Goal: Transaction & Acquisition: Book appointment/travel/reservation

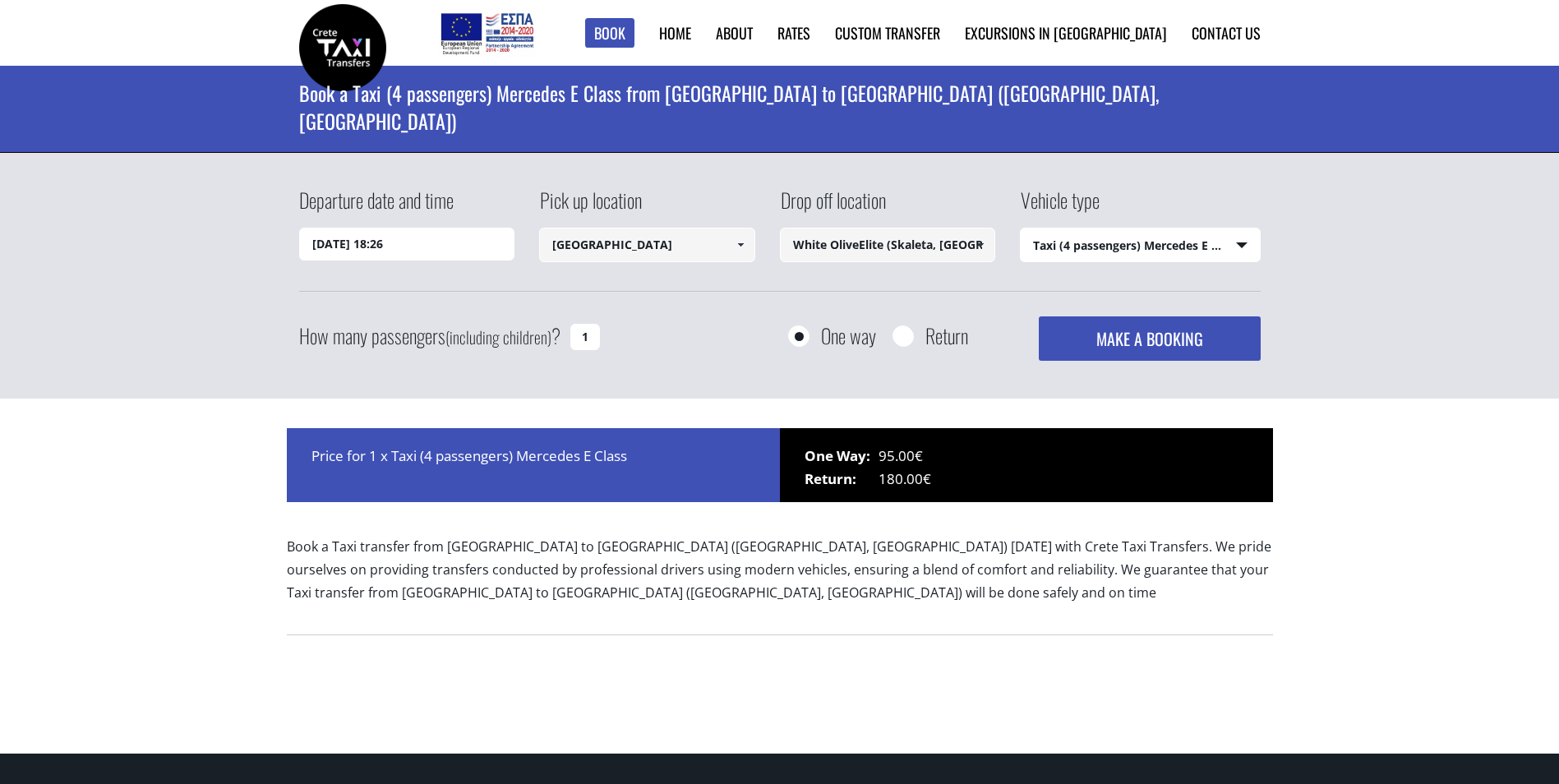
select select "540"
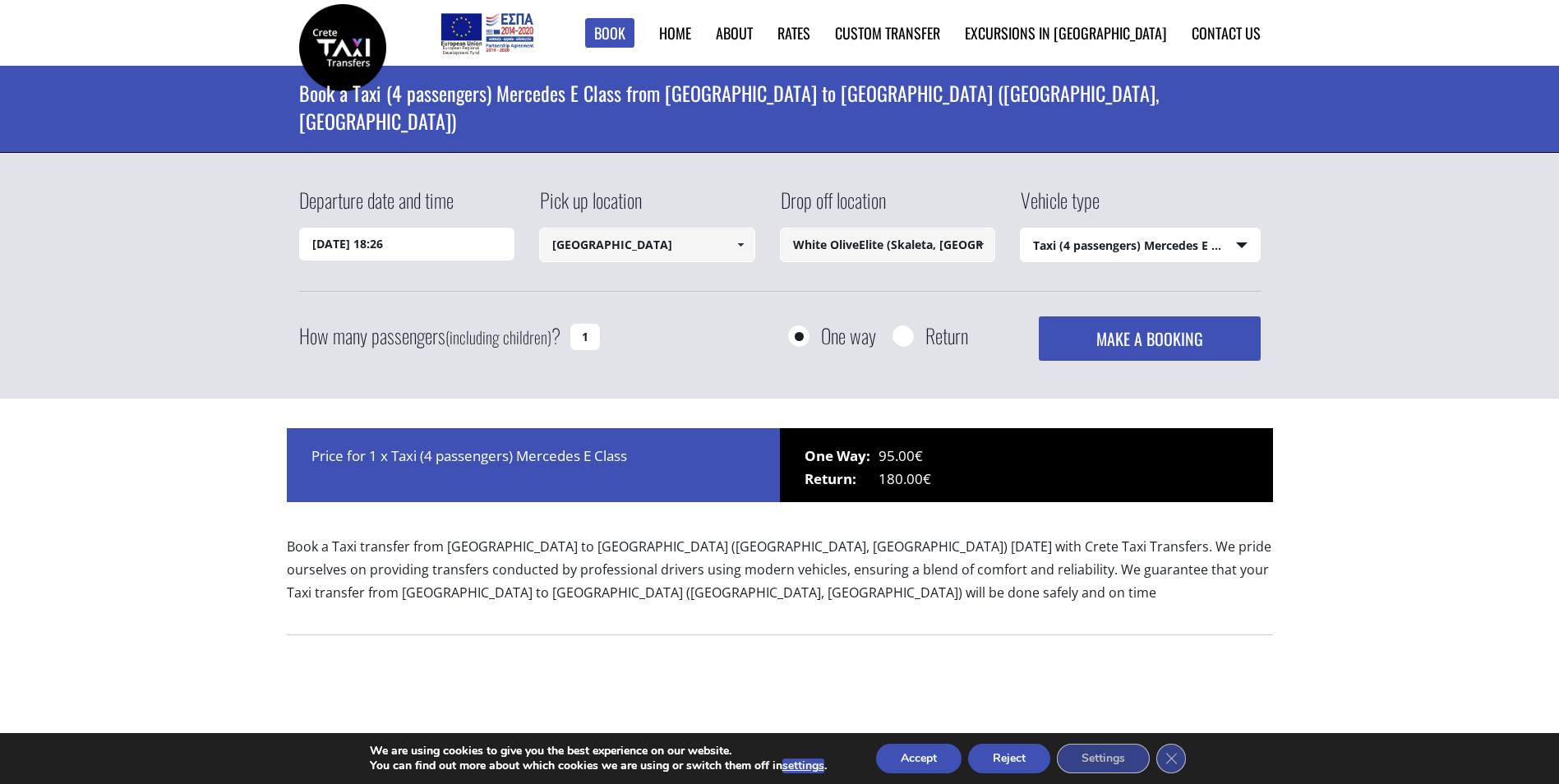
click at [431, 246] on input "21/08/2025 18:26" at bounding box center [407, 244] width 216 height 33
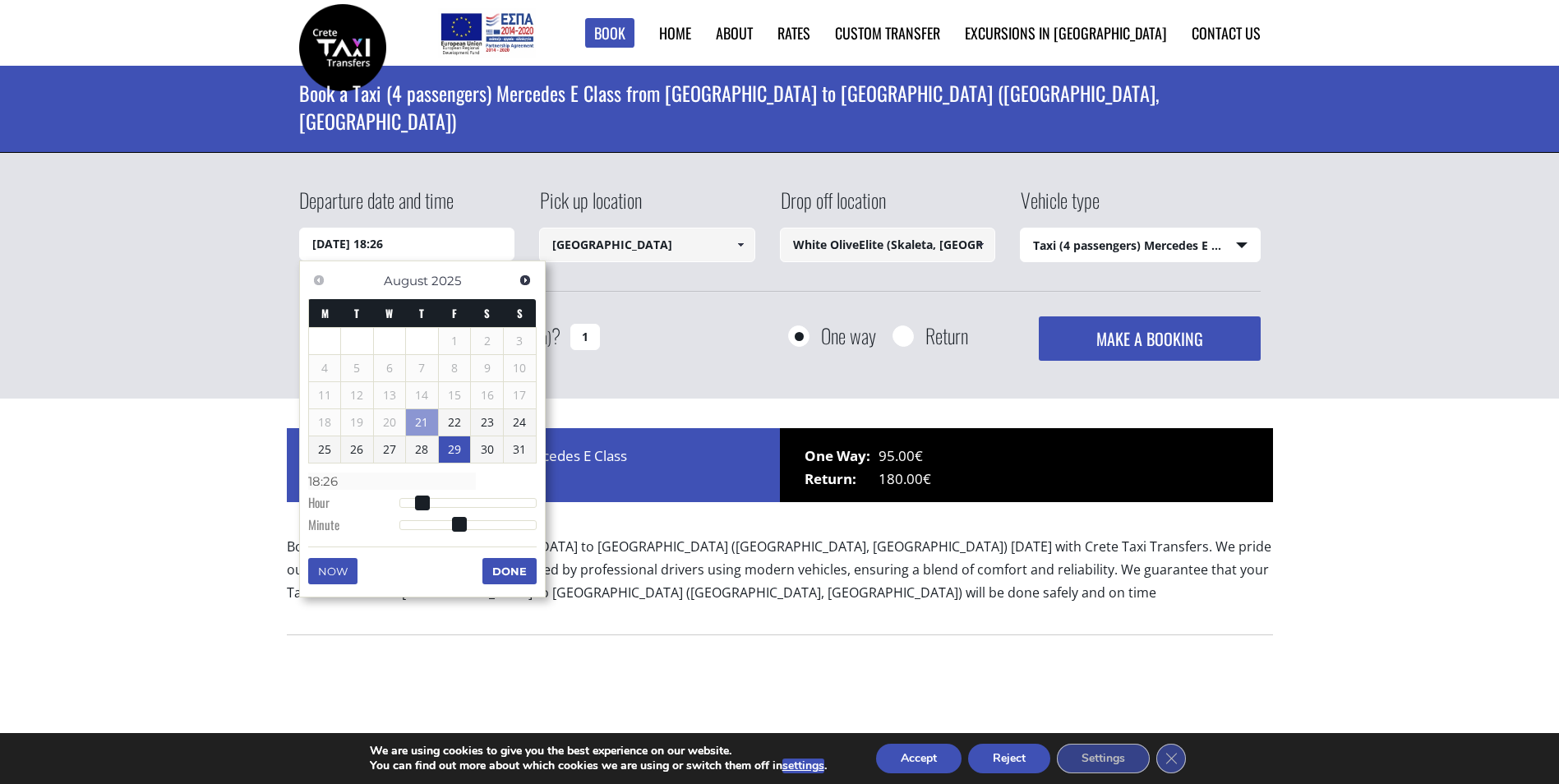
click at [463, 449] on link "29" at bounding box center [454, 449] width 32 height 26
type input "29/08/2025 00:00"
click at [518, 574] on button "Done" at bounding box center [510, 572] width 54 height 26
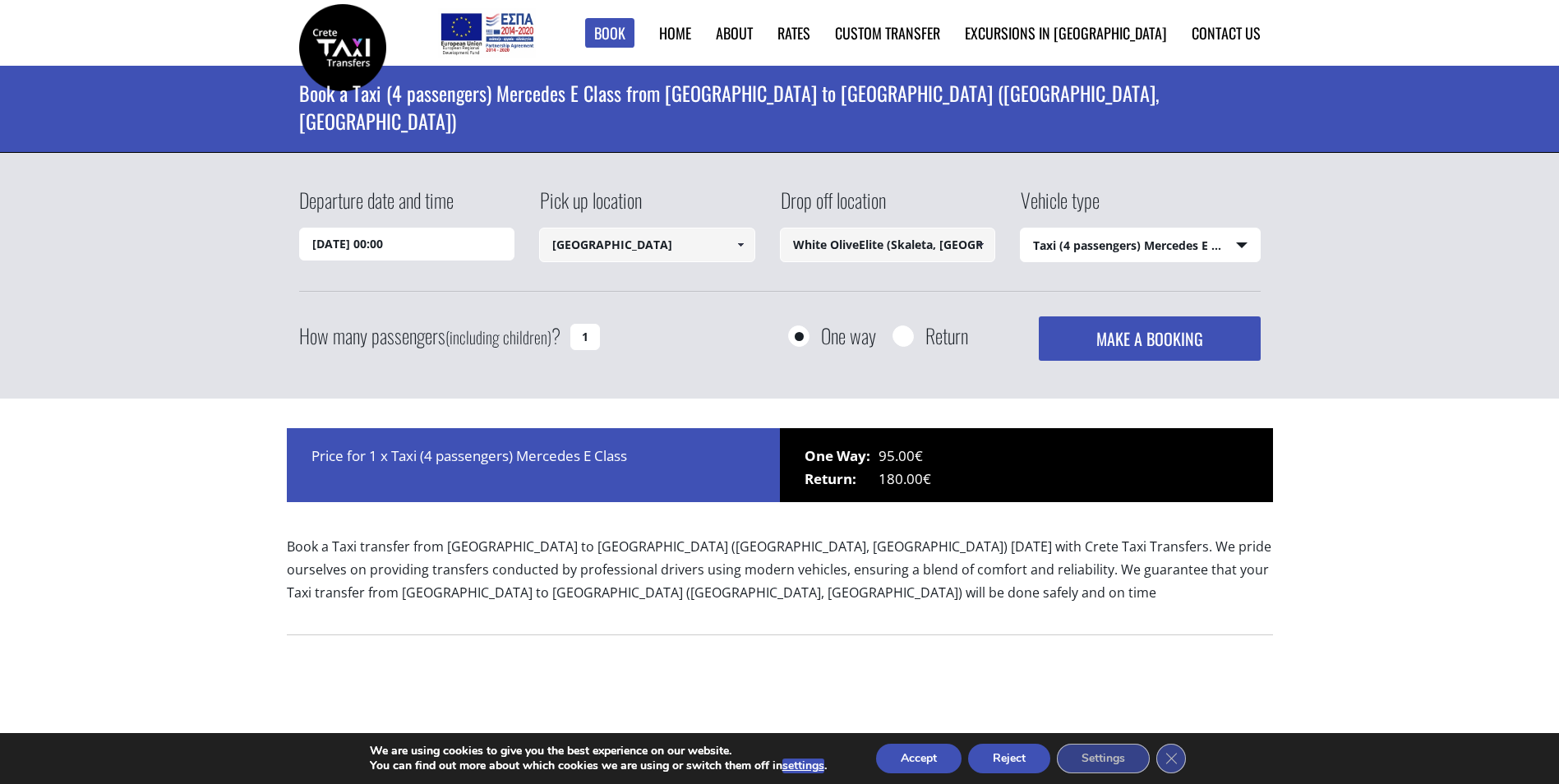
click at [584, 335] on input "1" at bounding box center [585, 336] width 30 height 26
type input "2"
click at [687, 250] on input "[GEOGRAPHIC_DATA]" at bounding box center [648, 245] width 216 height 34
click at [1118, 249] on select "Select vehicle type Taxi (4 passengers) Mercedes E Class Mini Van (7 passengers…" at bounding box center [1141, 246] width 239 height 34
click at [1241, 246] on select "Select vehicle type Taxi (4 passengers) Mercedes E Class Mini Van (7 passengers…" at bounding box center [1141, 246] width 239 height 34
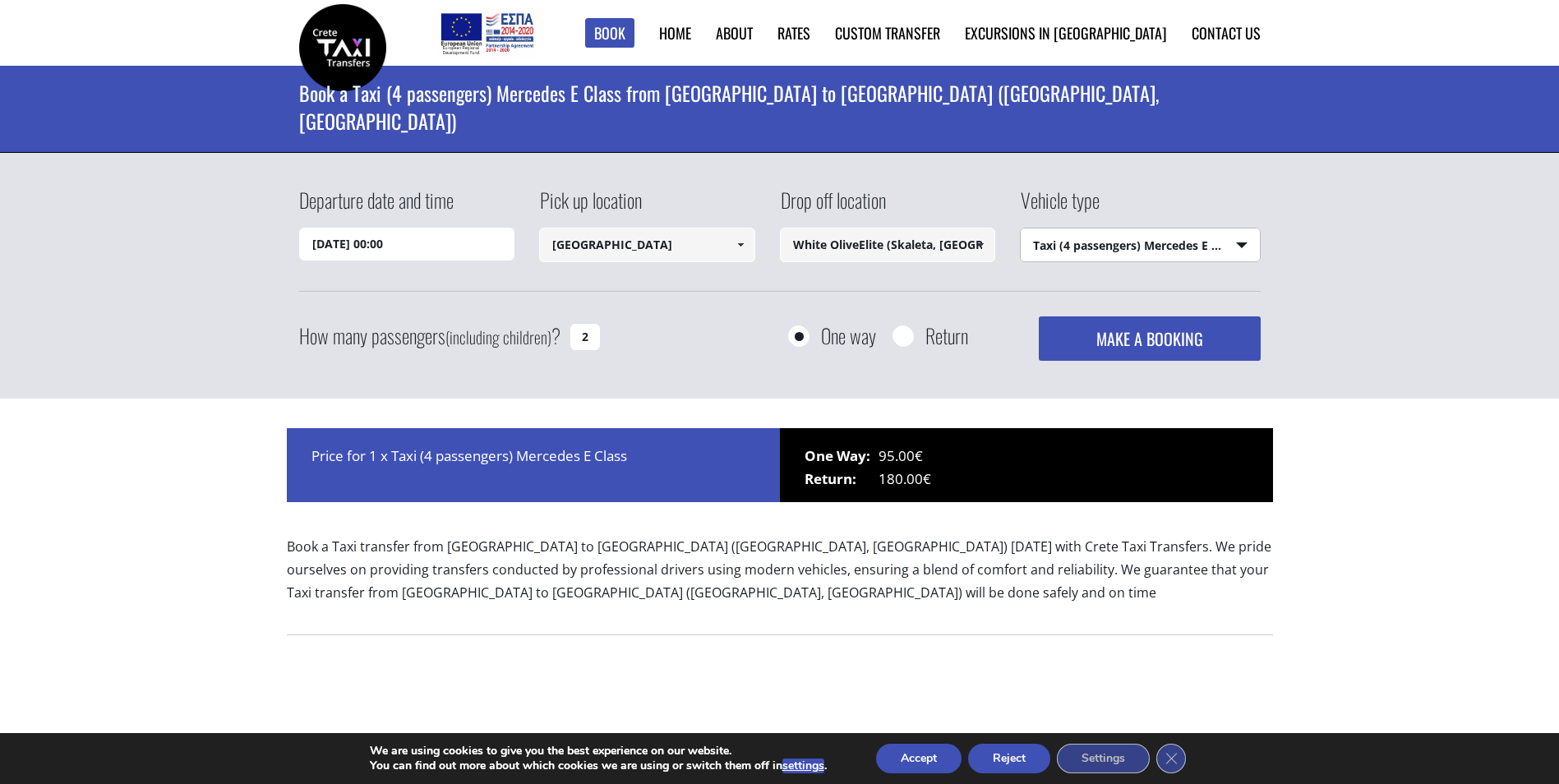
click at [1021, 228] on select "Select vehicle type Taxi (4 passengers) Mercedes E Class Mini Van (7 passengers…" at bounding box center [1141, 246] width 239 height 34
click at [1246, 247] on select "Select vehicle type Taxi (4 passengers) Mercedes E Class Mini Van (7 passengers…" at bounding box center [1141, 246] width 239 height 34
click at [1021, 228] on select "Select vehicle type Taxi (4 passengers) Mercedes E Class Mini Van (7 passengers…" at bounding box center [1141, 246] width 239 height 34
click at [1184, 245] on select "Select vehicle type Taxi (4 passengers) Mercedes E Class Mini Van (7 passengers…" at bounding box center [1141, 246] width 239 height 34
select select "540"
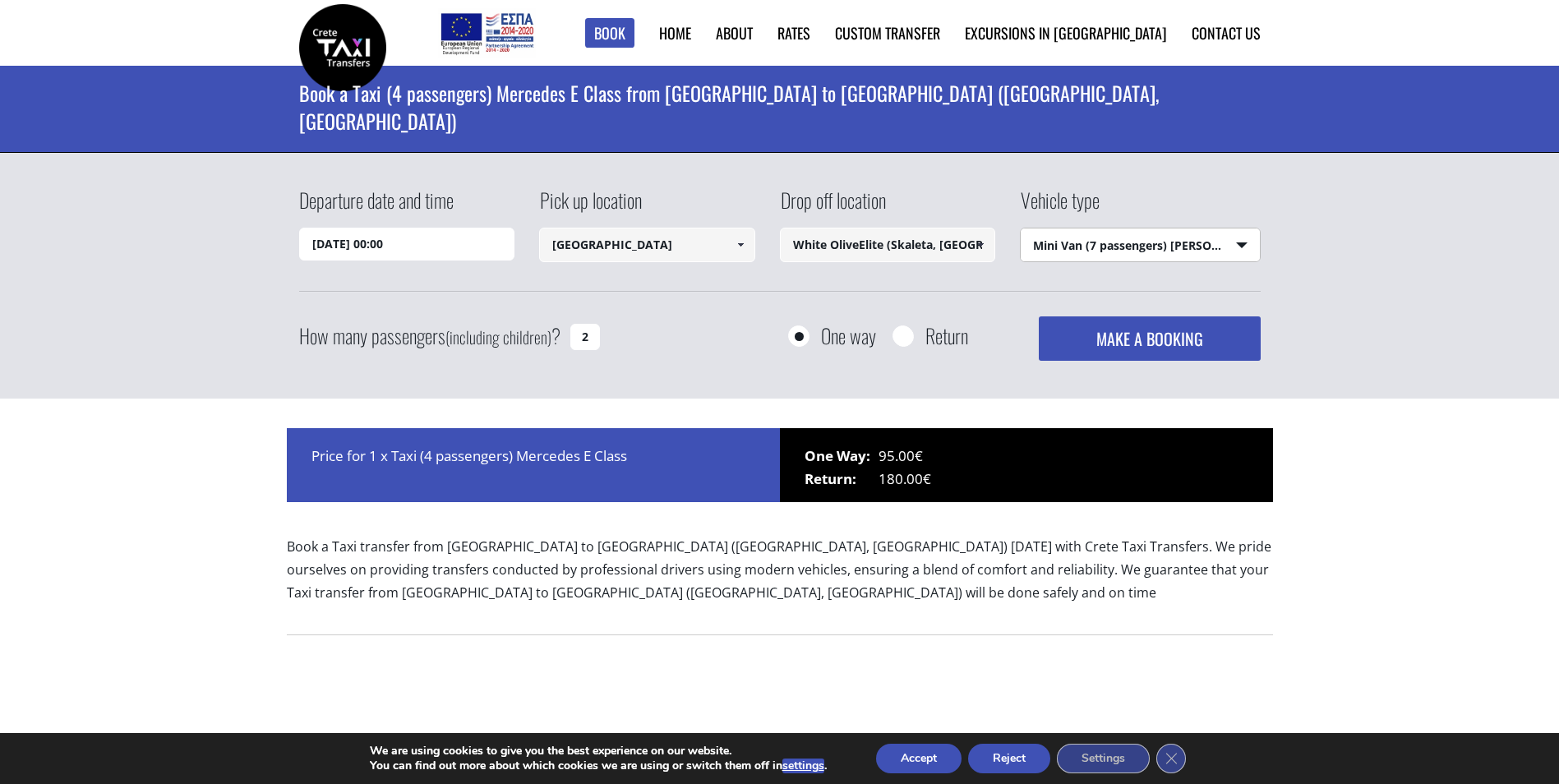
click at [1021, 228] on select "Select vehicle type Taxi (4 passengers) Mercedes E Class Mini Van (7 passengers…" at bounding box center [1141, 246] width 239 height 34
click at [1118, 332] on button "MAKE A BOOKING" at bounding box center [1150, 338] width 221 height 44
click at [1182, 329] on button "MAKE A BOOKING" at bounding box center [1150, 338] width 221 height 44
